Goal: Information Seeking & Learning: Find specific page/section

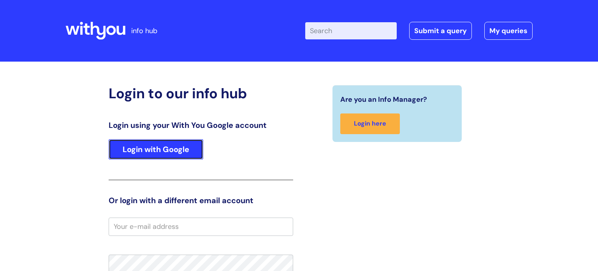
click at [157, 150] on link "Login with Google" at bounding box center [156, 149] width 95 height 20
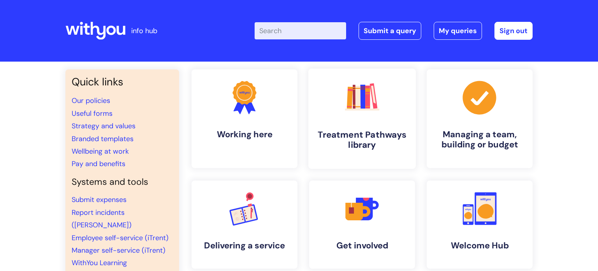
click at [354, 143] on h4 "Treatment Pathways library" at bounding box center [362, 139] width 95 height 21
click at [312, 32] on input "Enter your search term here..." at bounding box center [301, 30] width 92 height 17
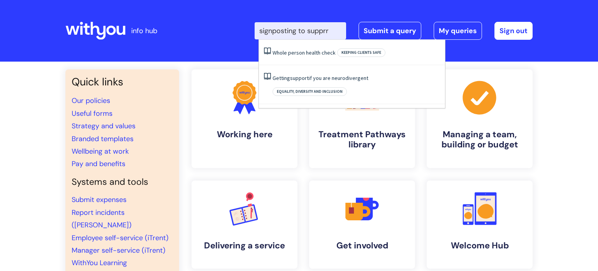
type input "signposting to supprrt"
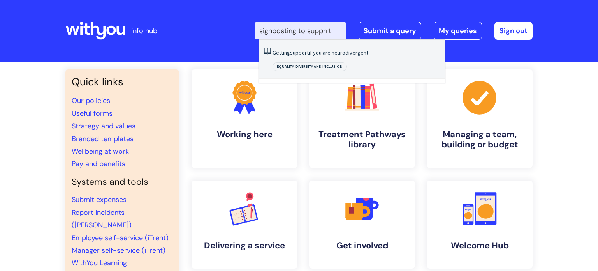
click at [326, 53] on link "Getting support if you are neurodivergent" at bounding box center [321, 52] width 96 height 7
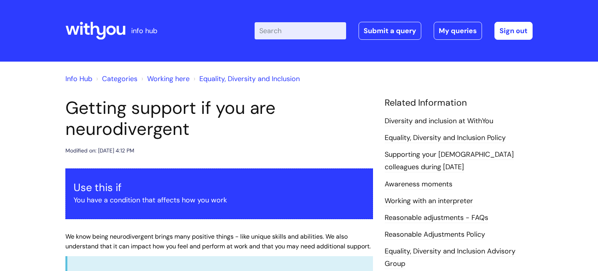
click at [319, 29] on input "Enter your search term here..." at bounding box center [301, 30] width 92 height 17
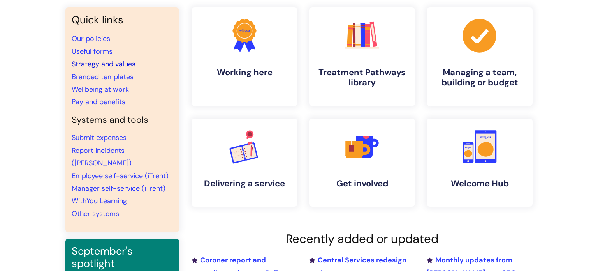
scroll to position [65, 0]
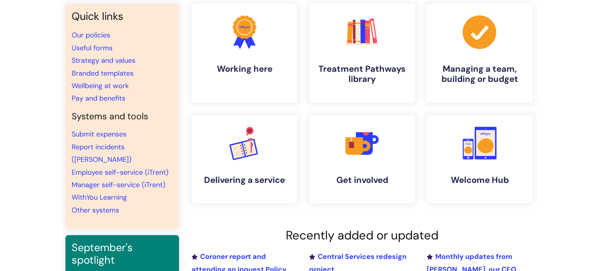
click at [573, 57] on div "Quick links Our policies Useful forms Strategy and values Branded templates Wel…" at bounding box center [299, 198] width 598 height 405
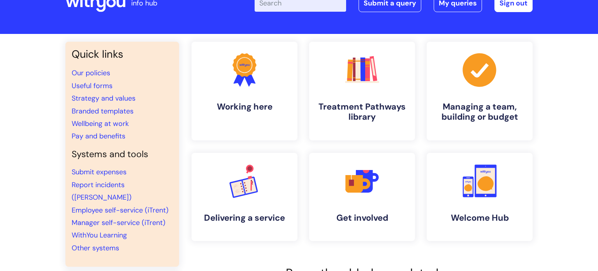
scroll to position [26, 0]
